Goal: Use online tool/utility: Utilize a website feature to perform a specific function

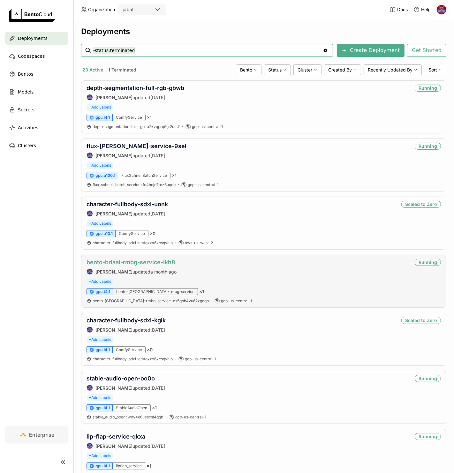
click at [147, 261] on link "bento-briaai-rmbg-service-ikh8" at bounding box center [131, 262] width 89 height 7
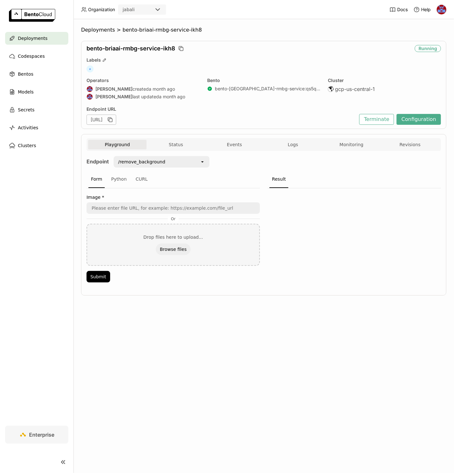
click at [165, 159] on div "/remove_background" at bounding box center [157, 162] width 86 height 10
click at [281, 177] on div "Result" at bounding box center [278, 179] width 19 height 17
click at [293, 144] on span "Logs" at bounding box center [293, 145] width 10 height 6
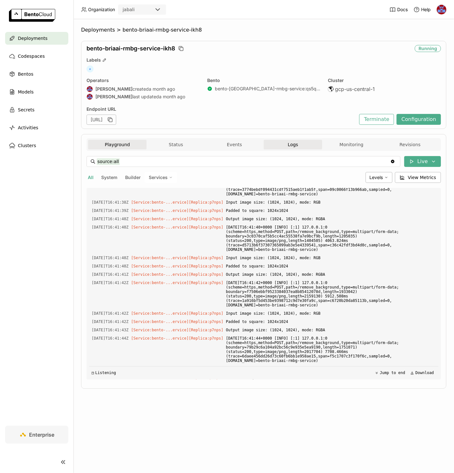
scroll to position [1254, 0]
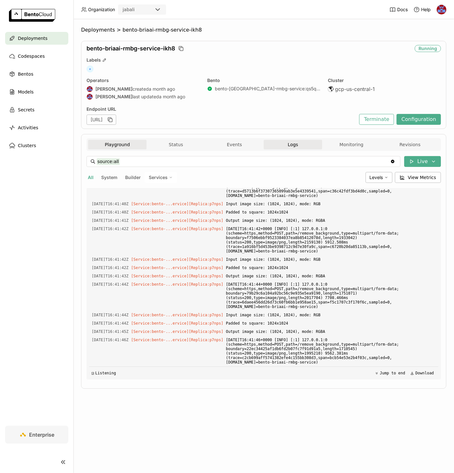
click at [118, 144] on button "Playground" at bounding box center [117, 145] width 58 height 10
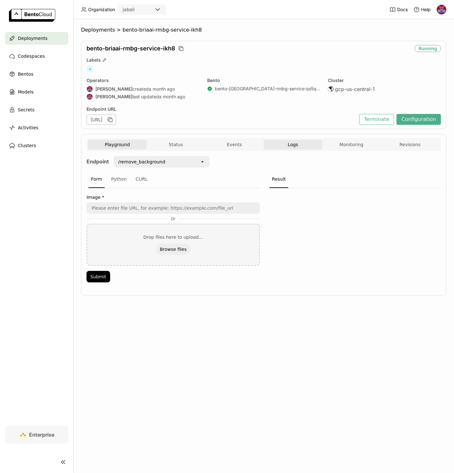
click at [310, 148] on button "Logs" at bounding box center [293, 145] width 58 height 10
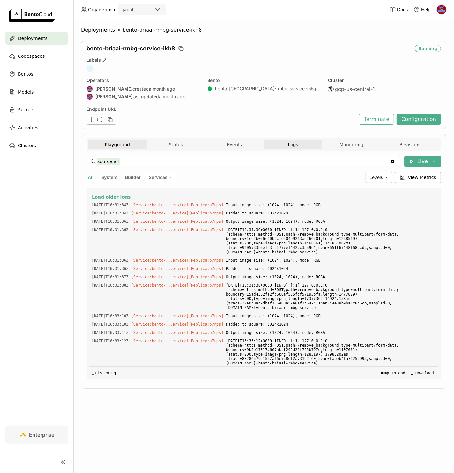
click at [119, 143] on button "Playground" at bounding box center [117, 145] width 58 height 10
